Goal: Task Accomplishment & Management: Manage account settings

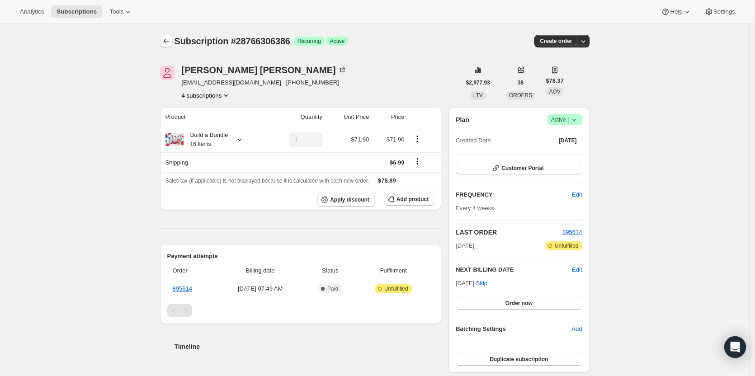
click at [170, 43] on icon "Subscriptions" at bounding box center [166, 41] width 9 height 9
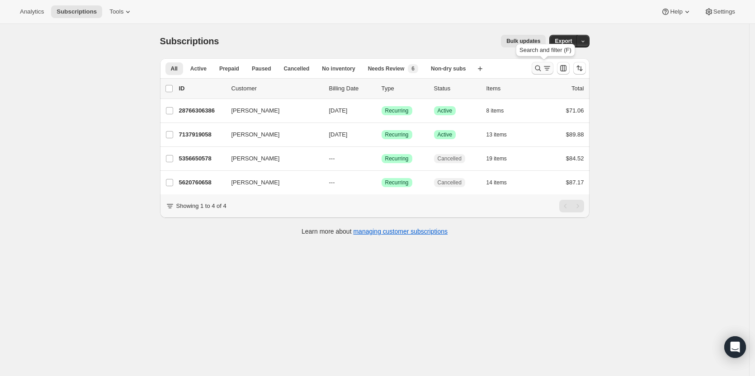
click at [536, 68] on icon "Search and filter results" at bounding box center [538, 68] width 9 height 9
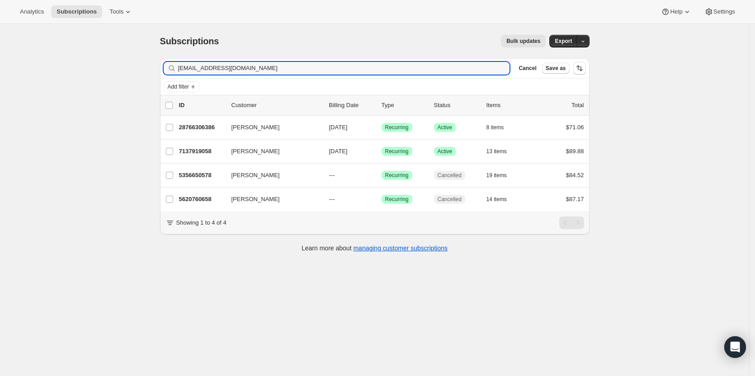
drag, startPoint x: 261, startPoint y: 67, endPoint x: 0, endPoint y: 79, distance: 261.3
click at [3, 79] on div "Subscriptions. This page is ready Subscriptions Bulk updates More actions Bulk …" at bounding box center [375, 212] width 750 height 376
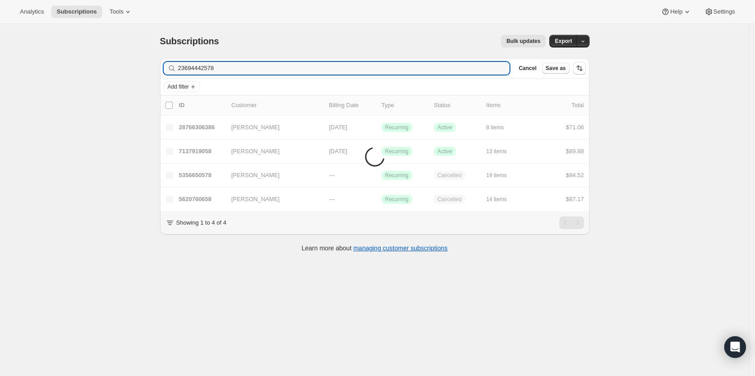
type input "23694442578"
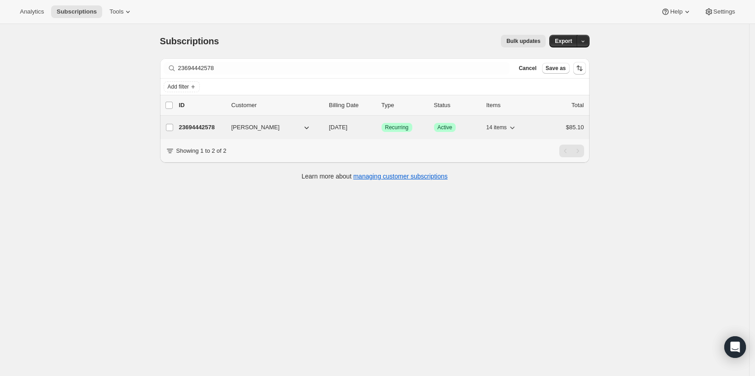
click at [268, 125] on span "[PERSON_NAME]" at bounding box center [256, 127] width 48 height 9
click at [200, 128] on p "23694442578" at bounding box center [201, 127] width 45 height 9
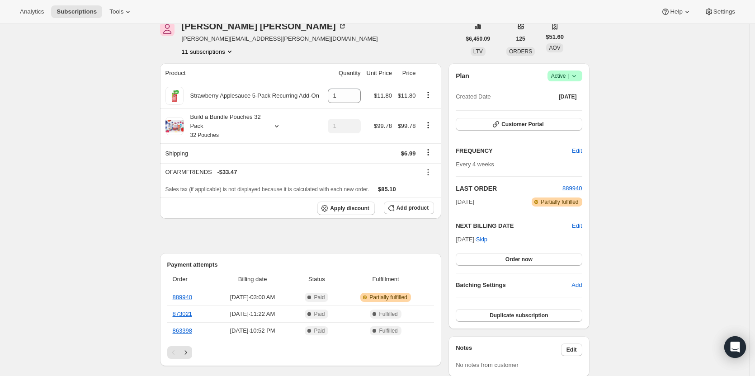
scroll to position [45, 0]
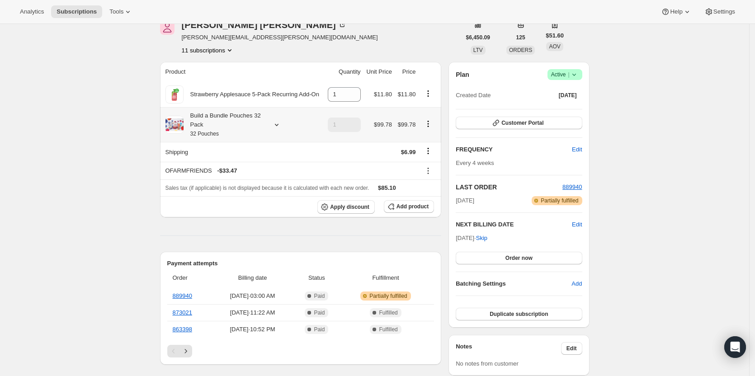
click at [282, 120] on div "Build a Bundle Pouches 32 Pack 32 Pouches" at bounding box center [244, 124] width 157 height 27
click at [267, 125] on div "Build a Bundle Pouches 32 Pack 32 Pouches" at bounding box center [244, 124] width 157 height 27
click at [272, 125] on div at bounding box center [275, 124] width 13 height 9
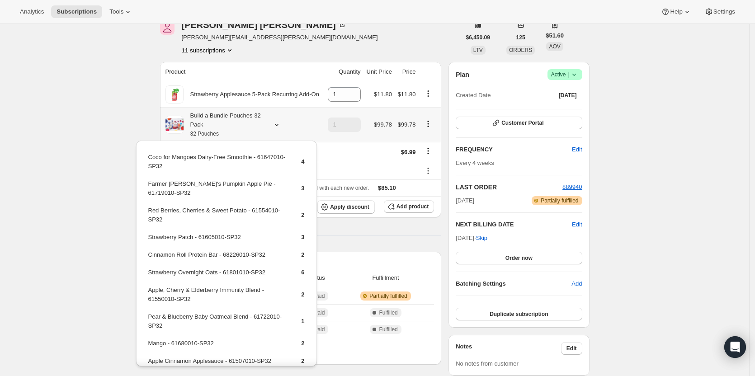
click at [275, 122] on icon at bounding box center [276, 124] width 9 height 9
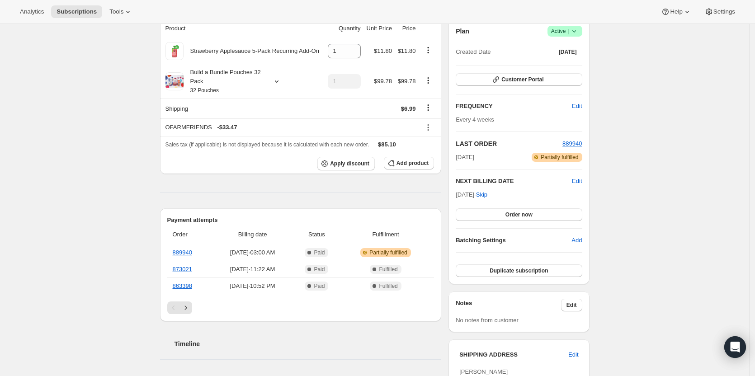
scroll to position [0, 0]
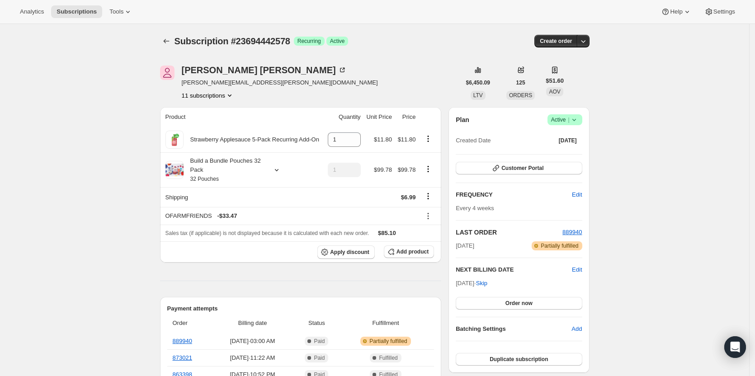
click at [218, 93] on button "11 subscriptions" at bounding box center [208, 95] width 52 height 9
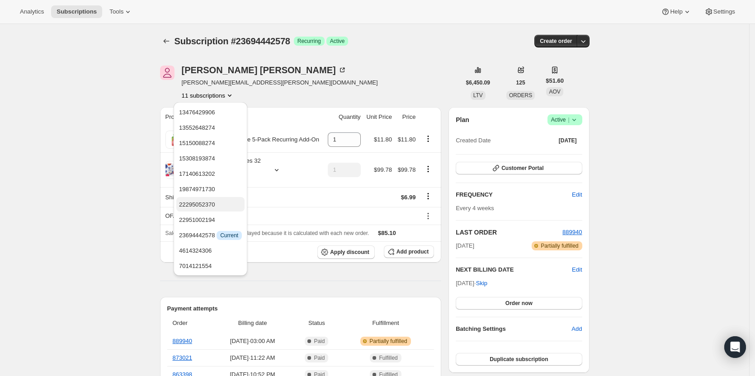
click at [205, 206] on span "22295052370" at bounding box center [197, 204] width 36 height 7
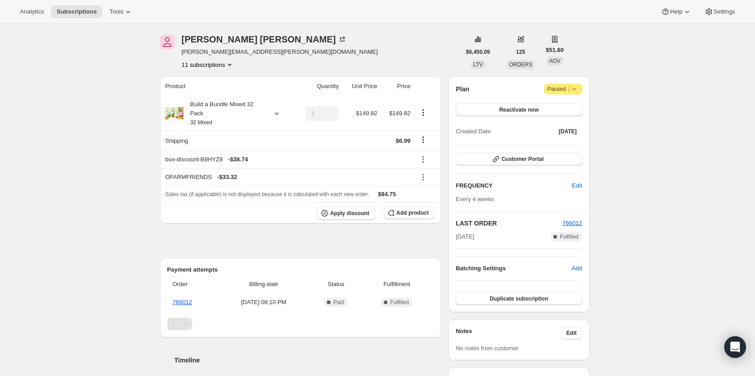
scroll to position [45, 0]
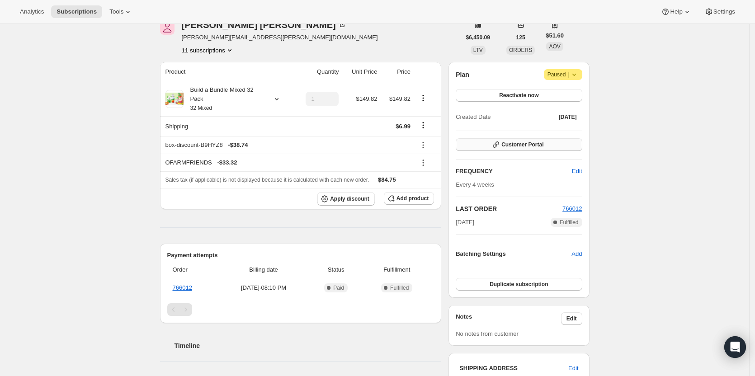
click at [523, 144] on span "Customer Portal" at bounding box center [523, 144] width 42 height 7
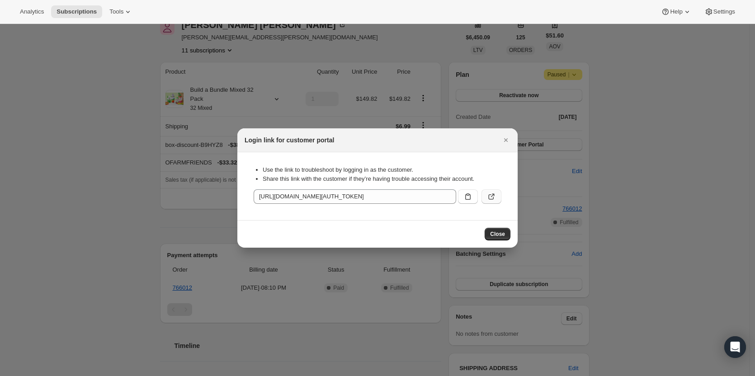
click at [494, 196] on icon ":rkn:" at bounding box center [491, 196] width 9 height 9
click at [489, 198] on icon ":rkn:" at bounding box center [491, 197] width 5 height 5
click at [505, 138] on icon "Close" at bounding box center [506, 140] width 9 height 9
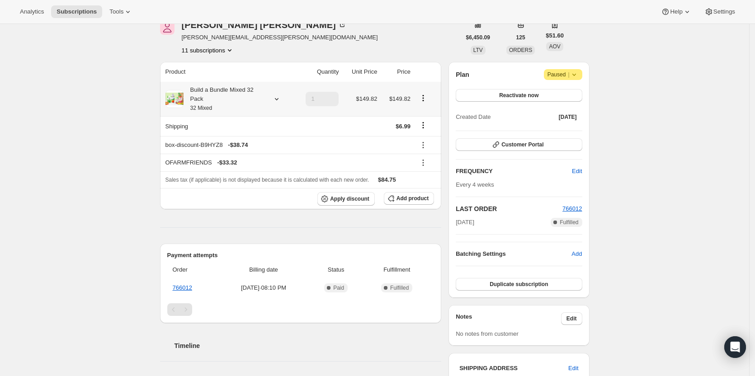
scroll to position [0, 0]
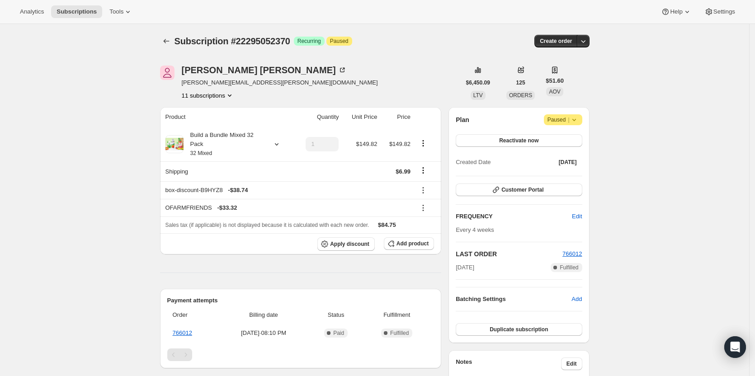
click at [216, 97] on button "11 subscriptions" at bounding box center [208, 95] width 52 height 9
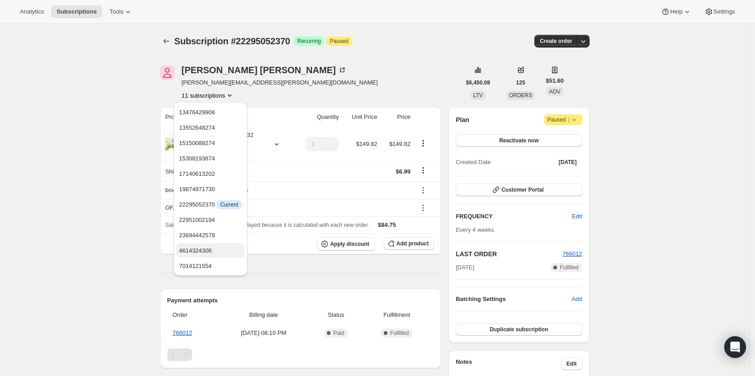
click at [216, 252] on span "4614324306" at bounding box center [210, 251] width 63 height 9
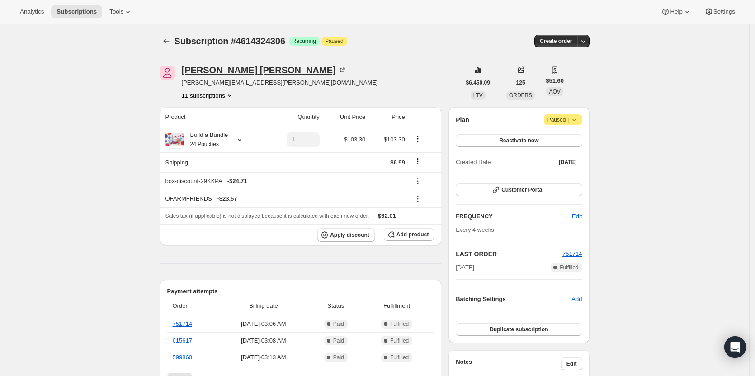
click at [342, 68] on icon at bounding box center [343, 69] width 3 height 3
click at [163, 41] on button "Subscriptions" at bounding box center [166, 41] width 13 height 13
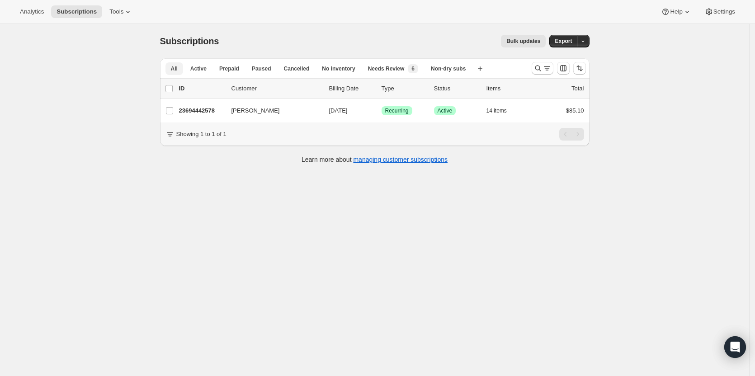
click at [178, 64] on button "All" at bounding box center [175, 68] width 18 height 13
click at [203, 67] on span "Active" at bounding box center [198, 68] width 16 height 7
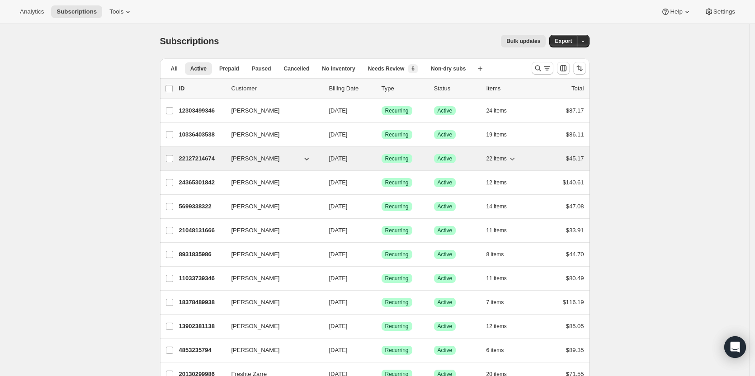
click at [497, 158] on span "22 items" at bounding box center [497, 158] width 20 height 7
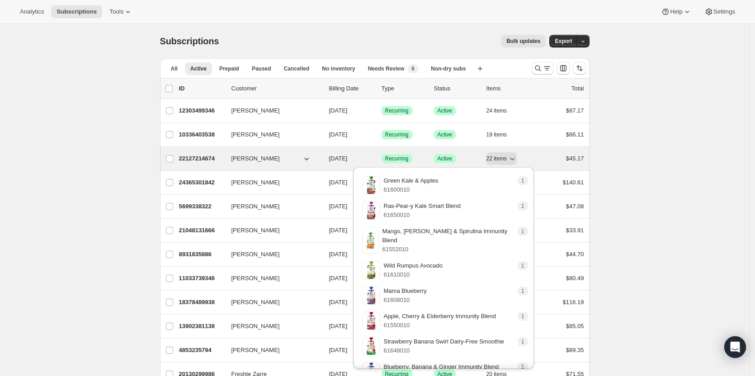
click at [263, 157] on span "[PERSON_NAME]" at bounding box center [256, 158] width 48 height 9
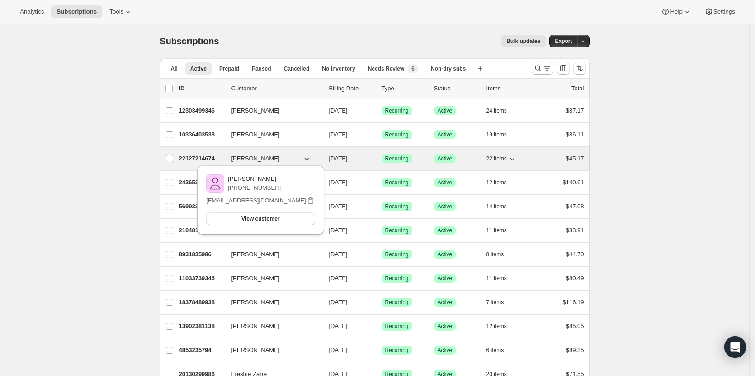
click at [206, 157] on p "22127214674" at bounding box center [201, 158] width 45 height 9
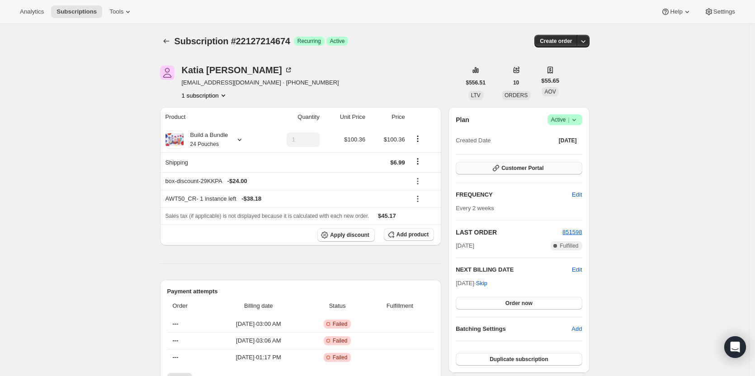
click at [505, 170] on span "Customer Portal" at bounding box center [523, 168] width 42 height 7
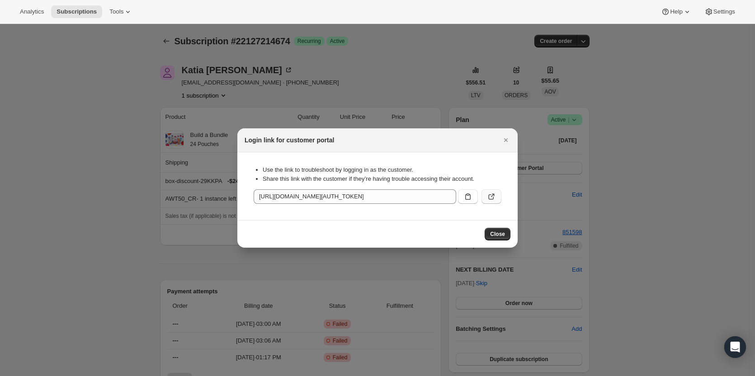
click at [490, 196] on icon ":r15i:" at bounding box center [491, 196] width 9 height 9
